Goal: Task Accomplishment & Management: Use online tool/utility

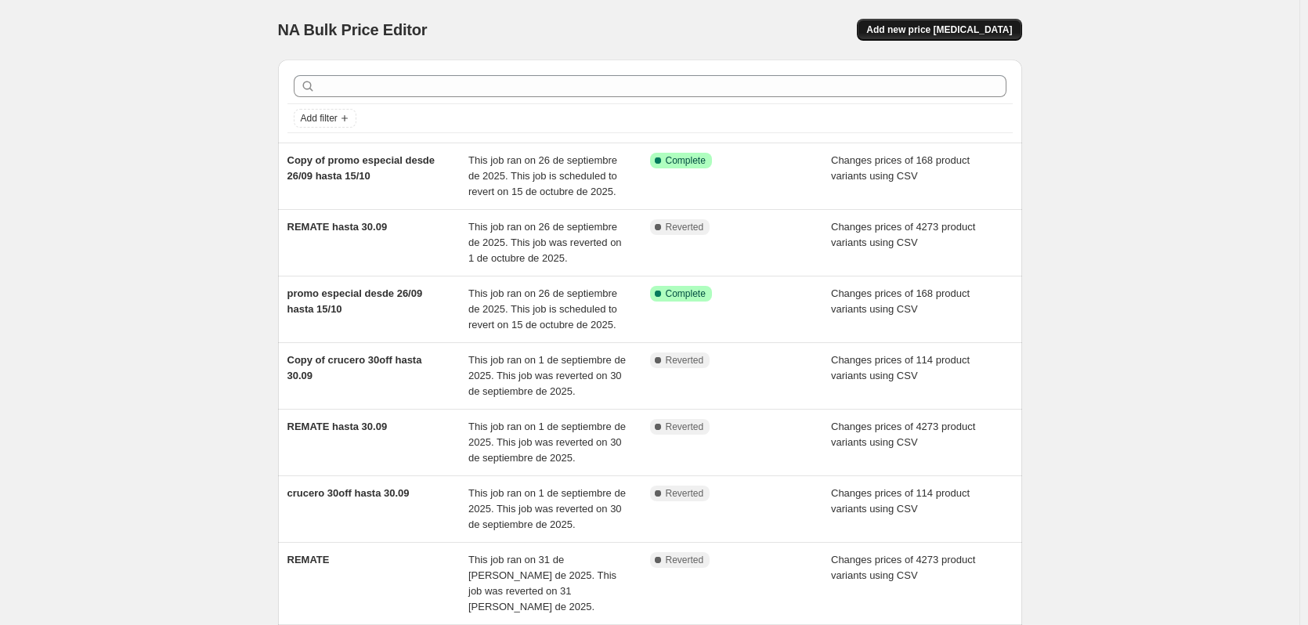
click at [1000, 27] on span "Add new price [MEDICAL_DATA]" at bounding box center [939, 30] width 146 height 13
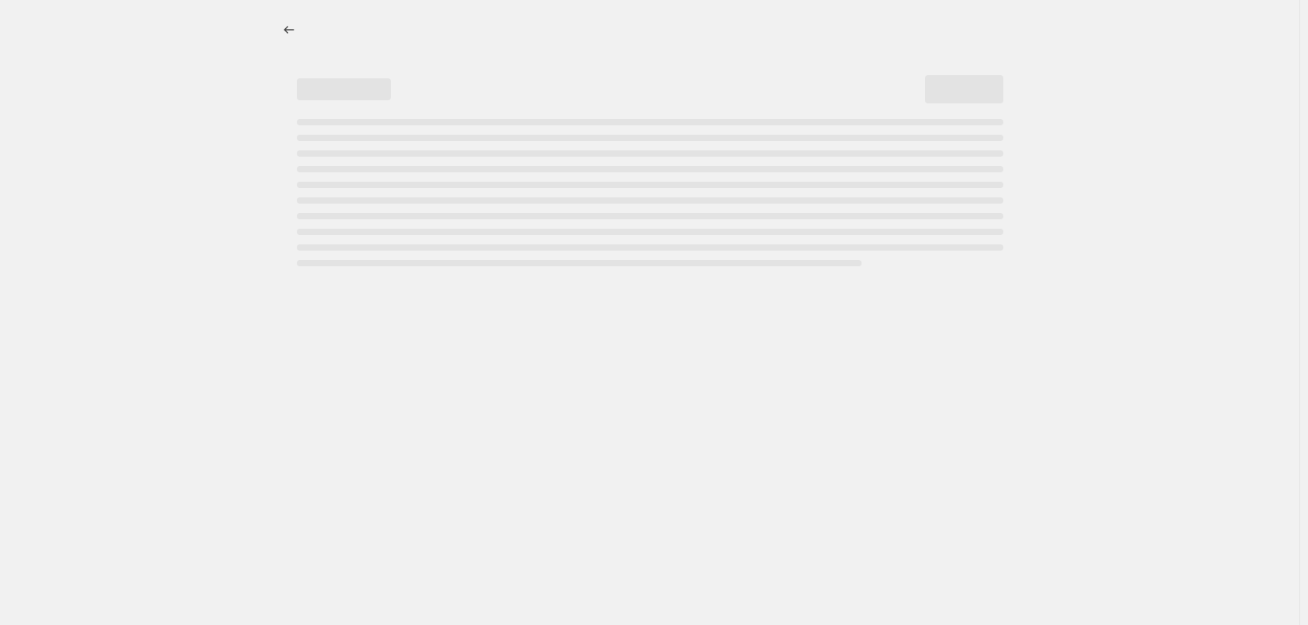
select select "percentage"
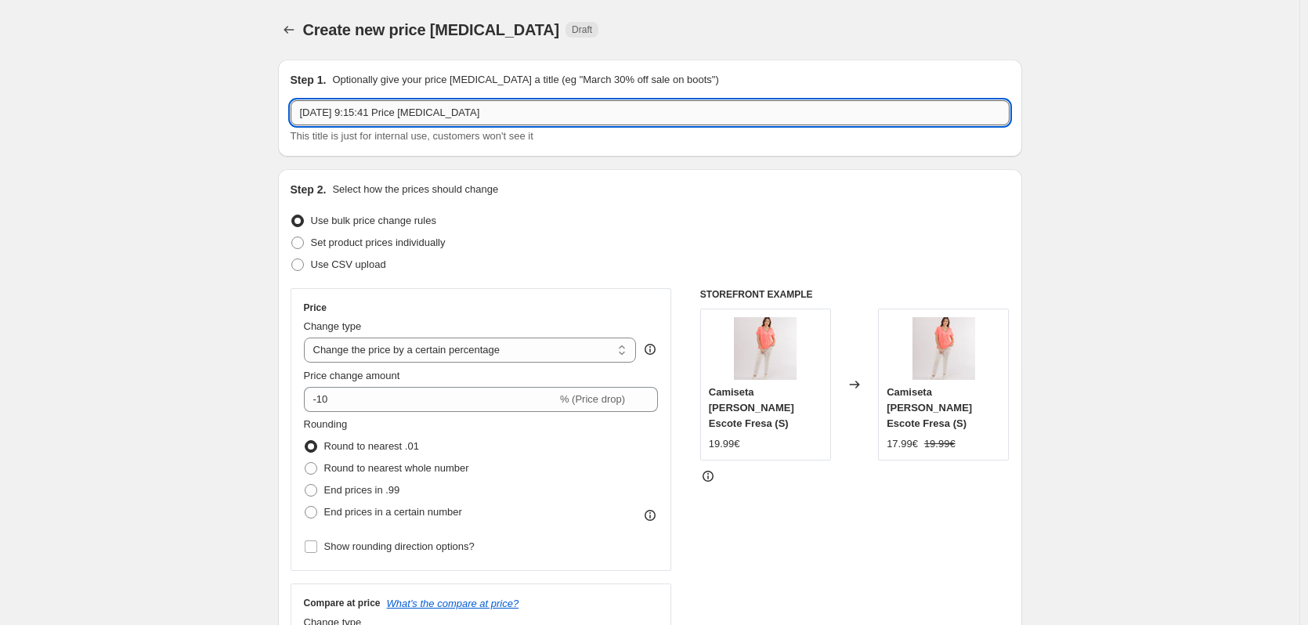
click at [496, 110] on input "[DATE] 9:15:41 Price [MEDICAL_DATA]" at bounding box center [650, 112] width 719 height 25
drag, startPoint x: 496, startPoint y: 110, endPoint x: 191, endPoint y: 110, distance: 304.8
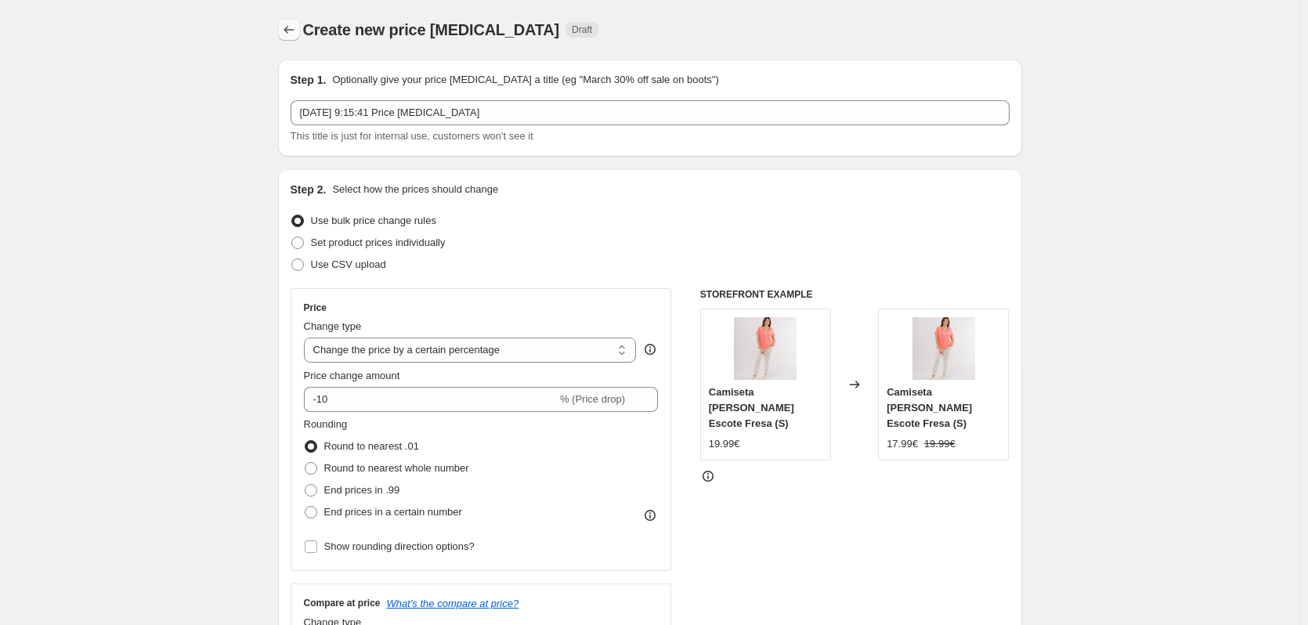
click at [294, 24] on icon "Price change jobs" at bounding box center [289, 30] width 16 height 16
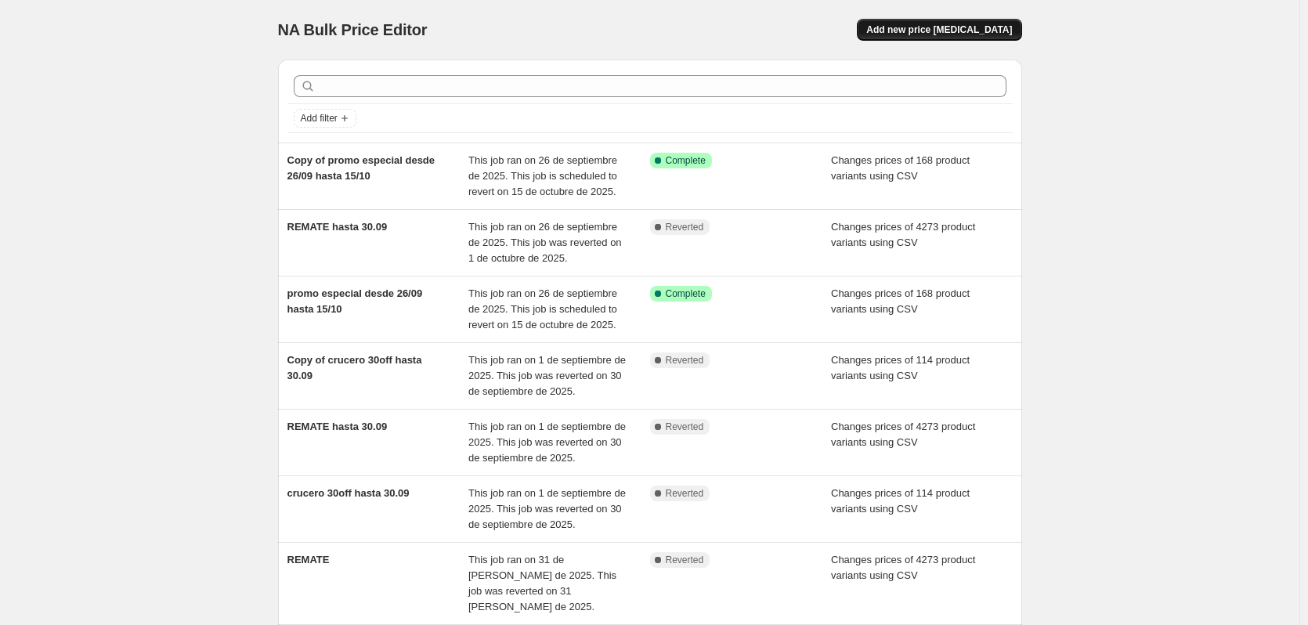
click at [987, 25] on span "Add new price [MEDICAL_DATA]" at bounding box center [939, 30] width 146 height 13
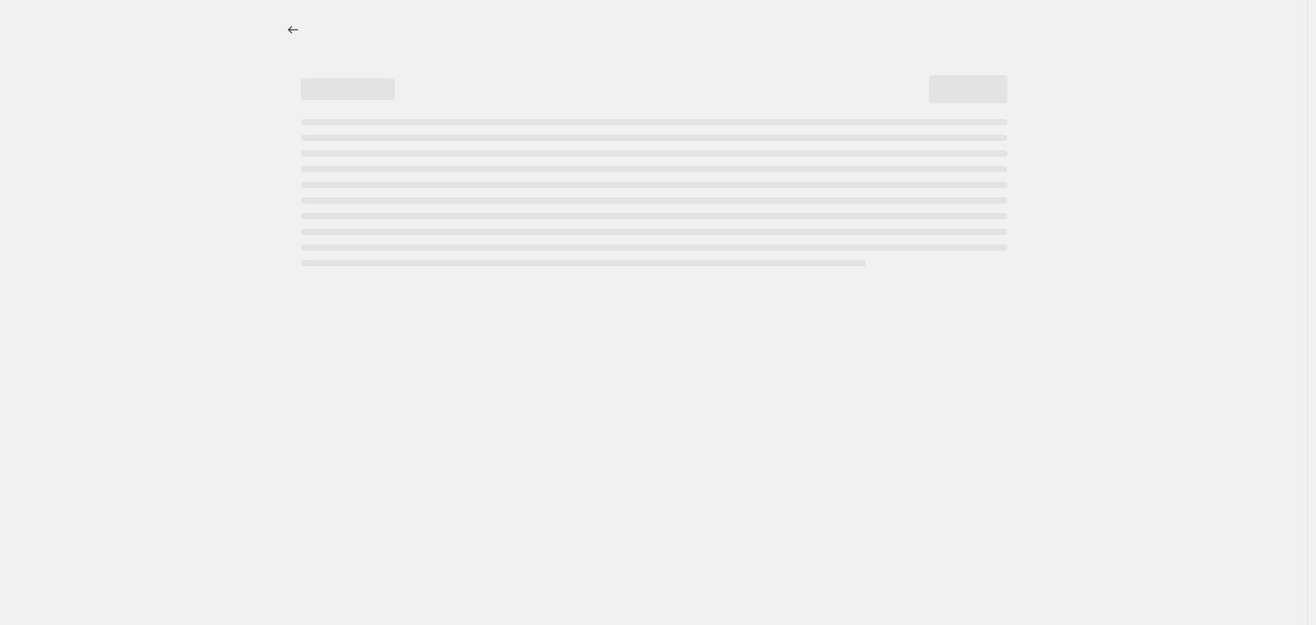
select select "percentage"
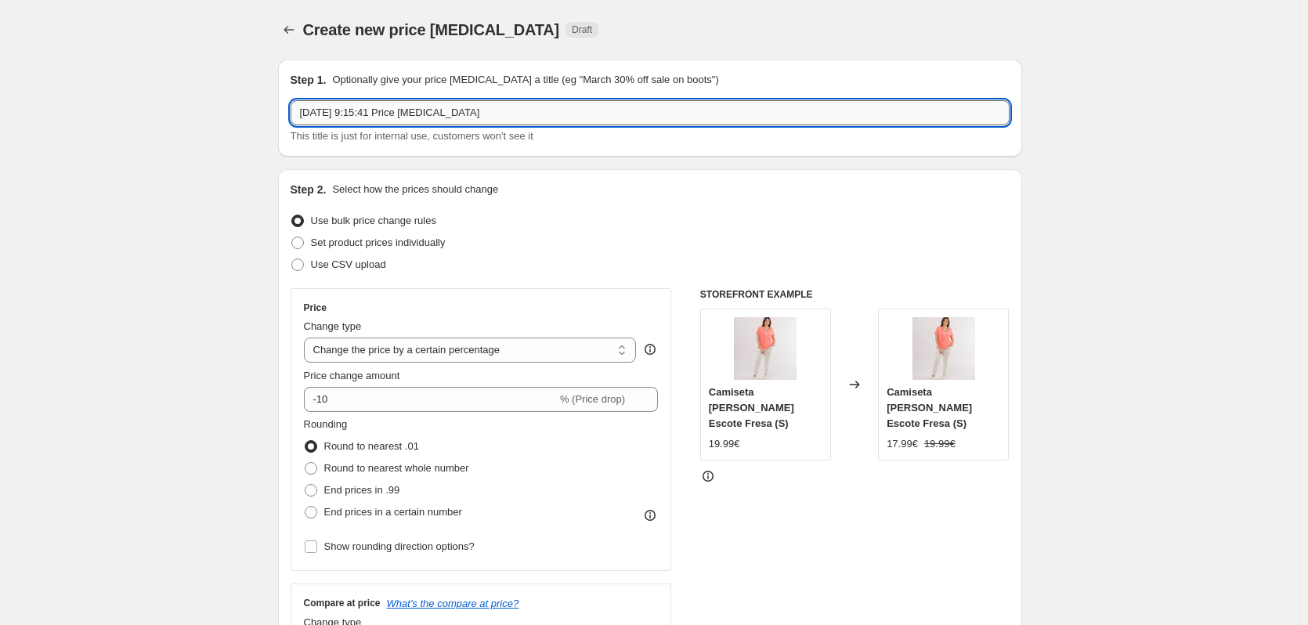
click at [394, 109] on input "[DATE] 9:15:41 Price [MEDICAL_DATA]" at bounding box center [650, 112] width 719 height 25
drag, startPoint x: 494, startPoint y: 114, endPoint x: 272, endPoint y: 118, distance: 222.5
type input "colección crucero al 50%"
click at [304, 265] on span at bounding box center [297, 265] width 13 height 13
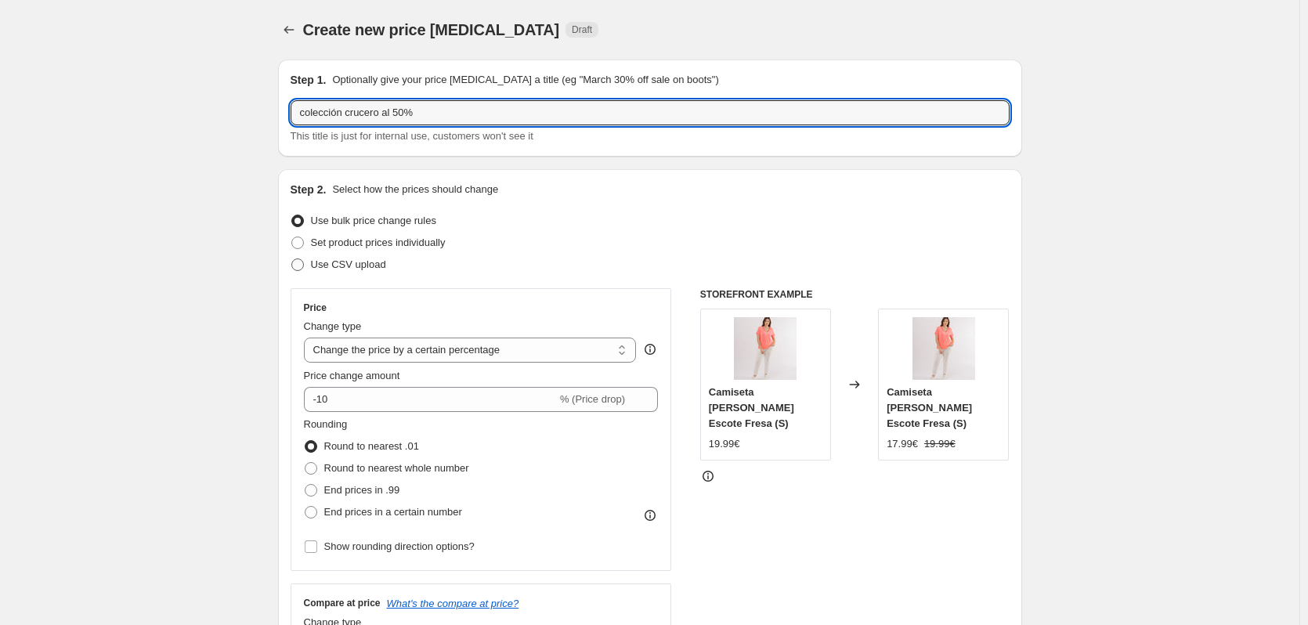
click at [292, 259] on input "Use CSV upload" at bounding box center [291, 259] width 1 height 1
radio input "true"
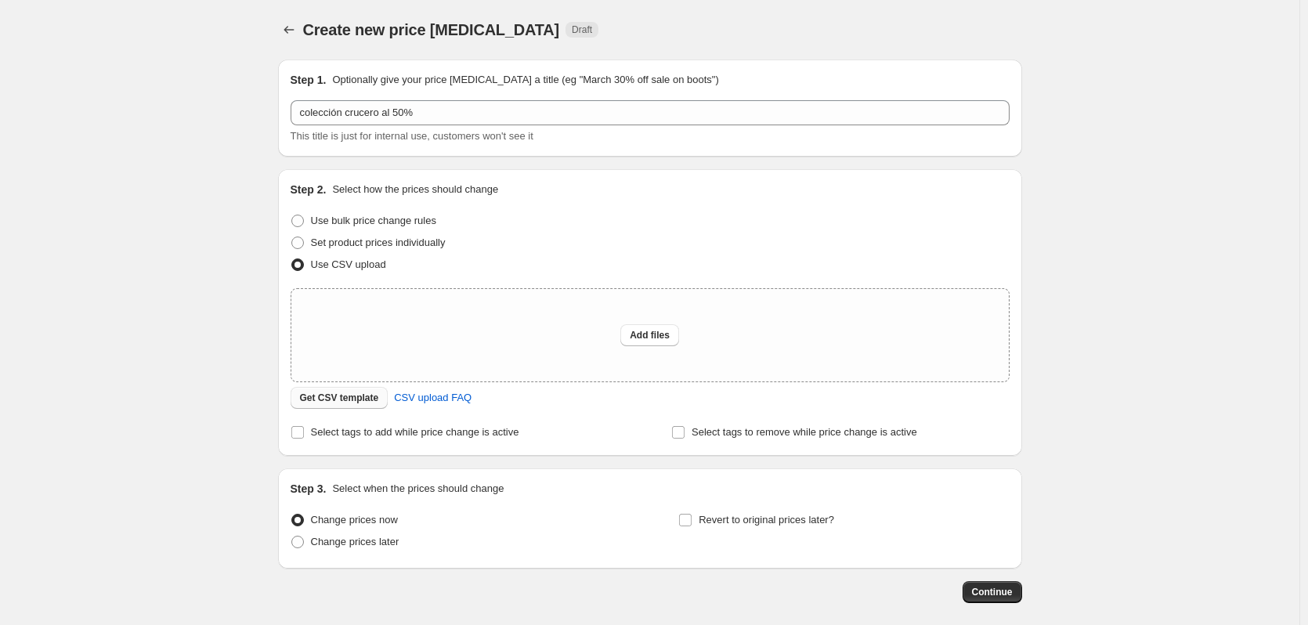
click at [331, 399] on span "Get CSV template" at bounding box center [339, 398] width 79 height 13
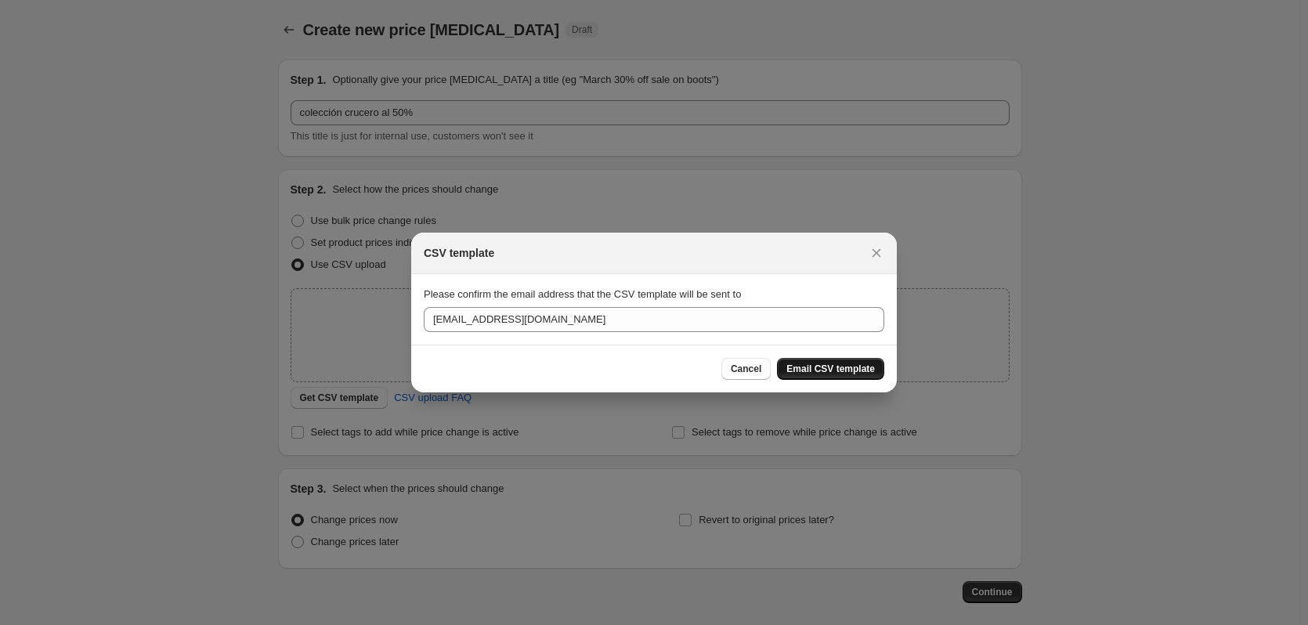
click at [843, 365] on span "Email CSV template" at bounding box center [831, 369] width 89 height 13
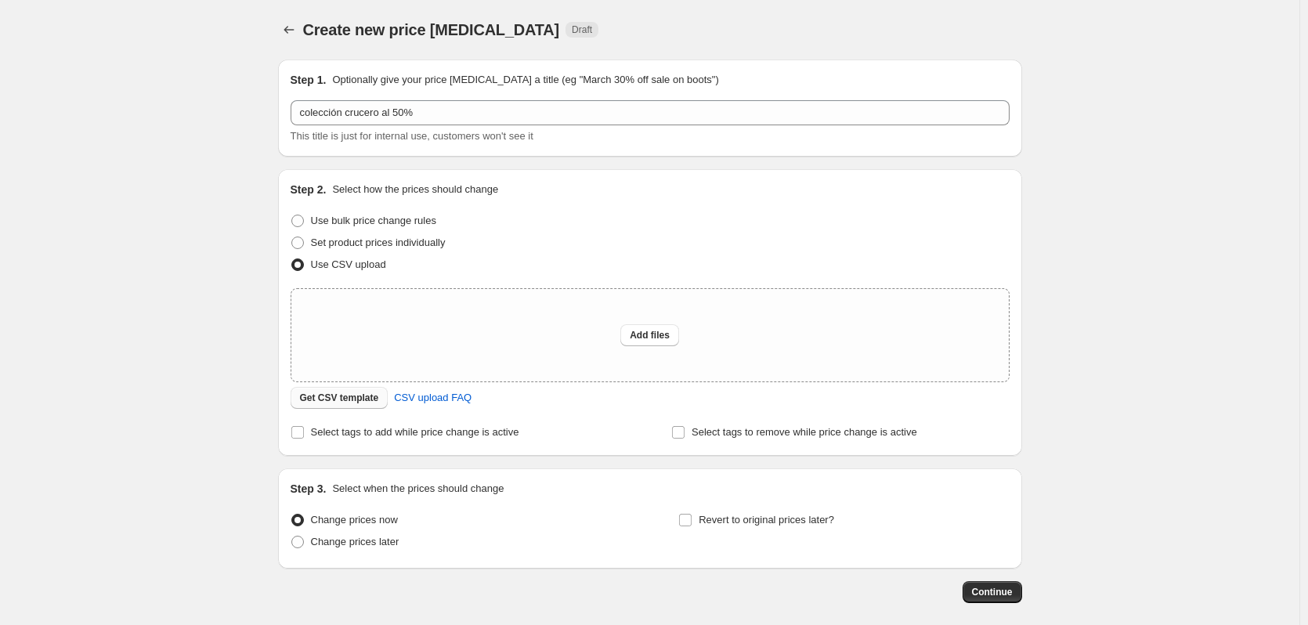
click at [349, 397] on span "Get CSV template" at bounding box center [339, 398] width 79 height 13
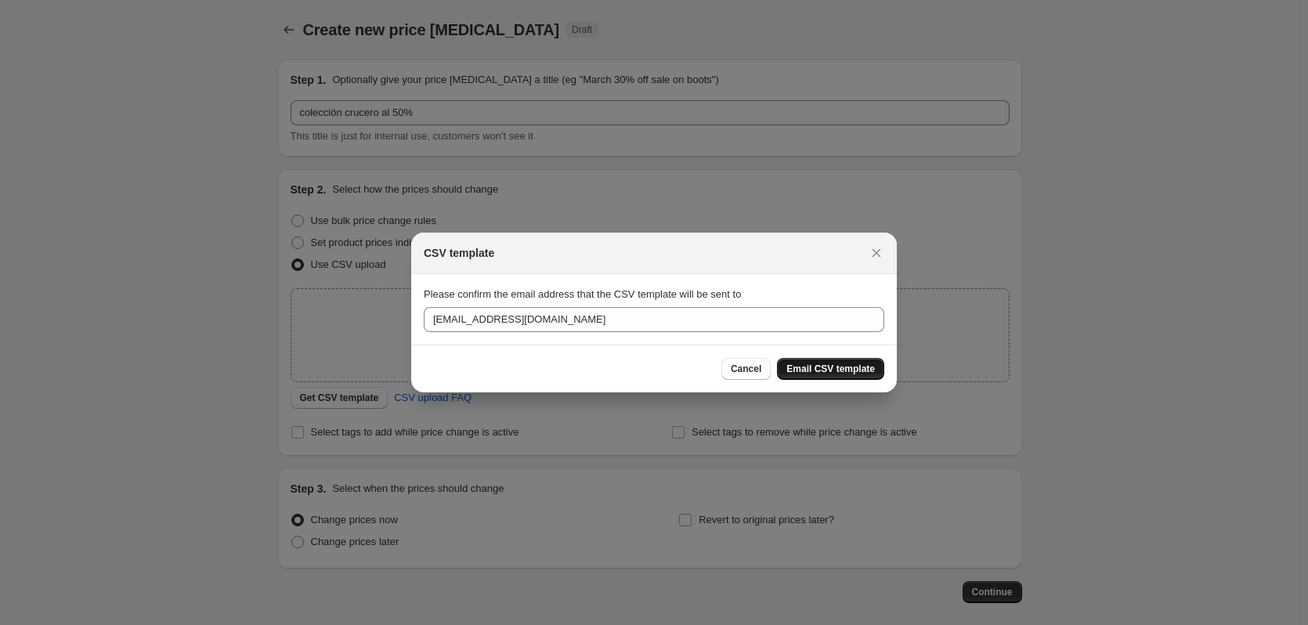
click at [836, 364] on span "Email CSV template" at bounding box center [831, 369] width 89 height 13
